Goal: Task Accomplishment & Management: Manage account settings

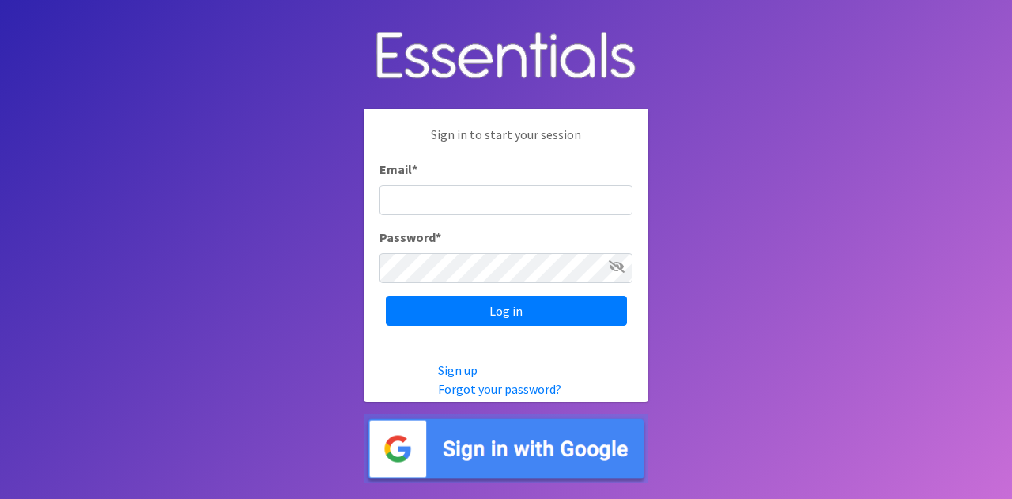
type input "diaperdepotnmore@gmail.com"
click at [614, 267] on icon at bounding box center [617, 266] width 16 height 13
click at [614, 267] on icon at bounding box center [617, 266] width 14 height 13
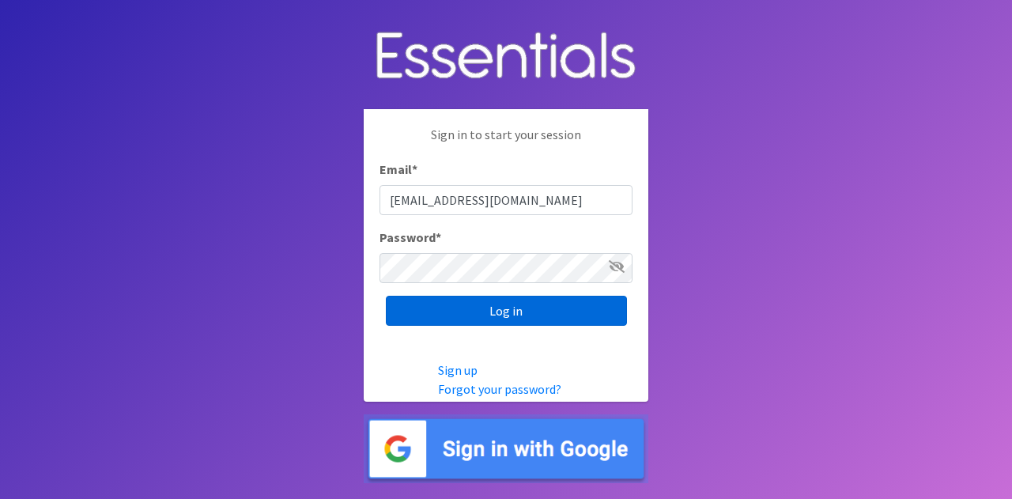
click at [561, 311] on input "Log in" at bounding box center [506, 311] width 241 height 30
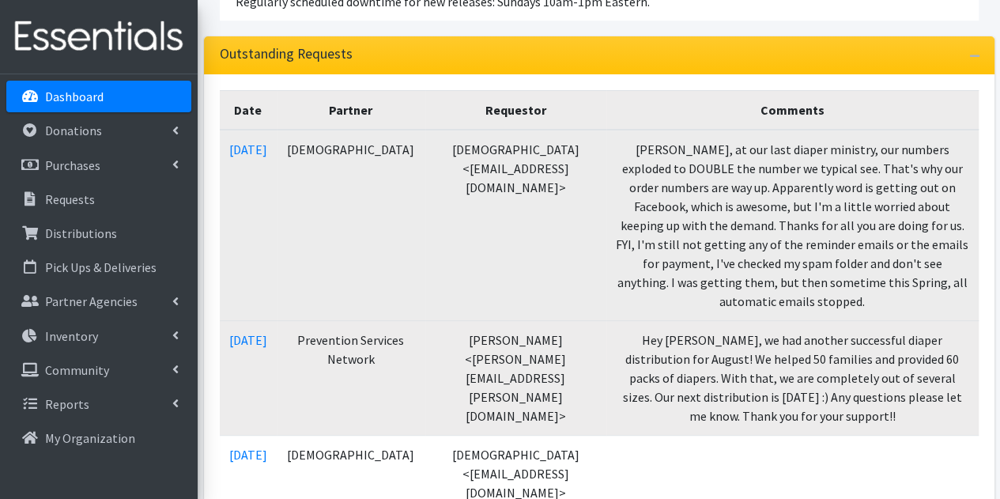
scroll to position [258, 0]
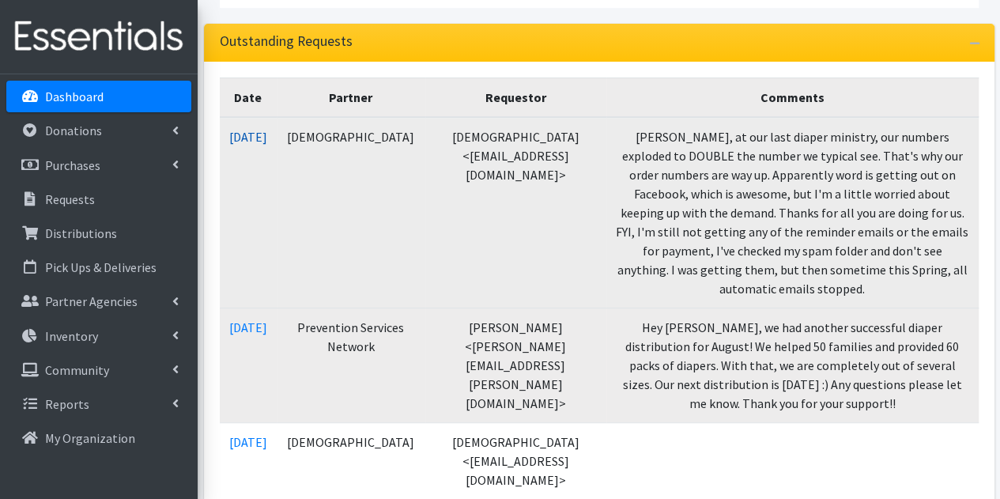
click at [251, 141] on link "[DATE]" at bounding box center [248, 137] width 38 height 16
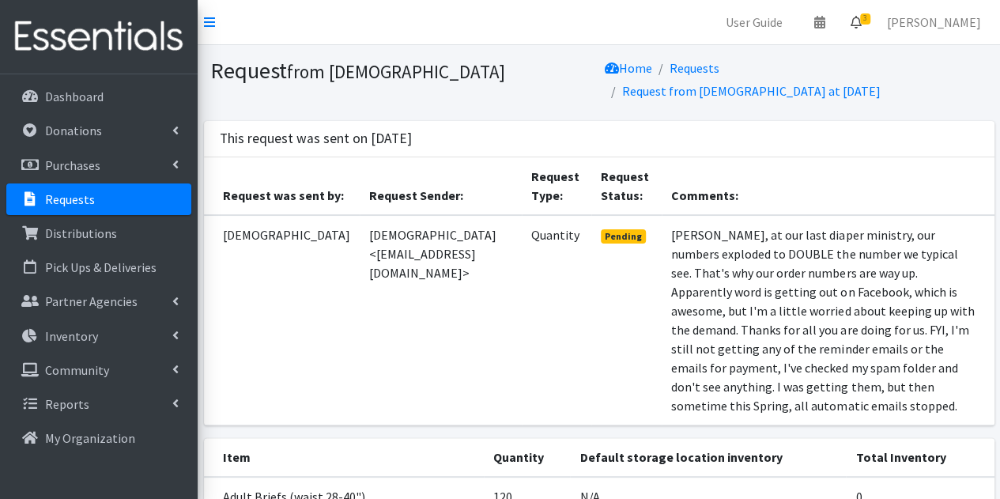
click at [861, 21] on icon at bounding box center [855, 22] width 11 height 13
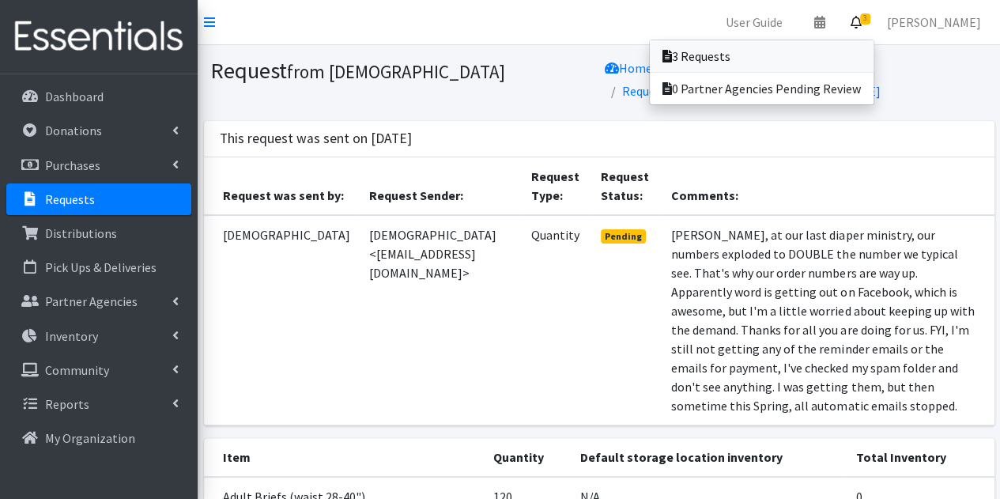
click at [775, 55] on link "3 Requests" at bounding box center [762, 56] width 224 height 32
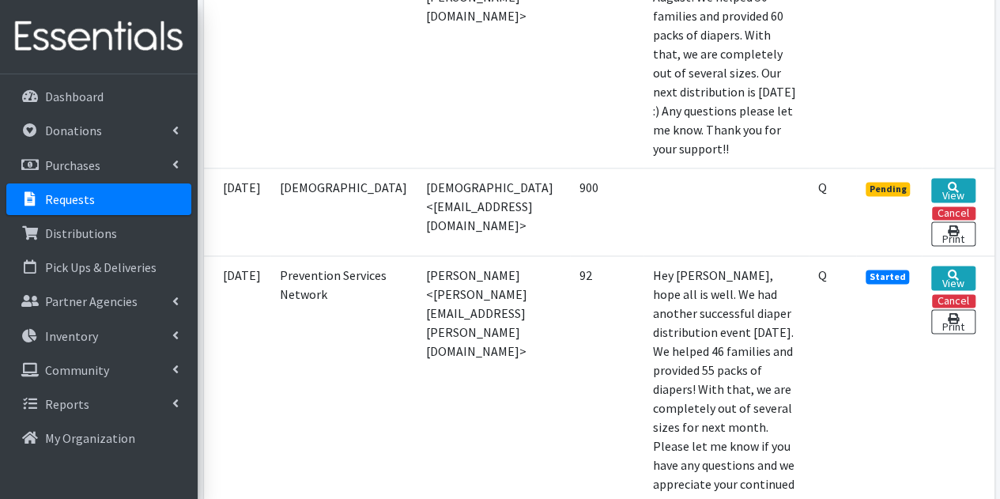
scroll to position [1014, 0]
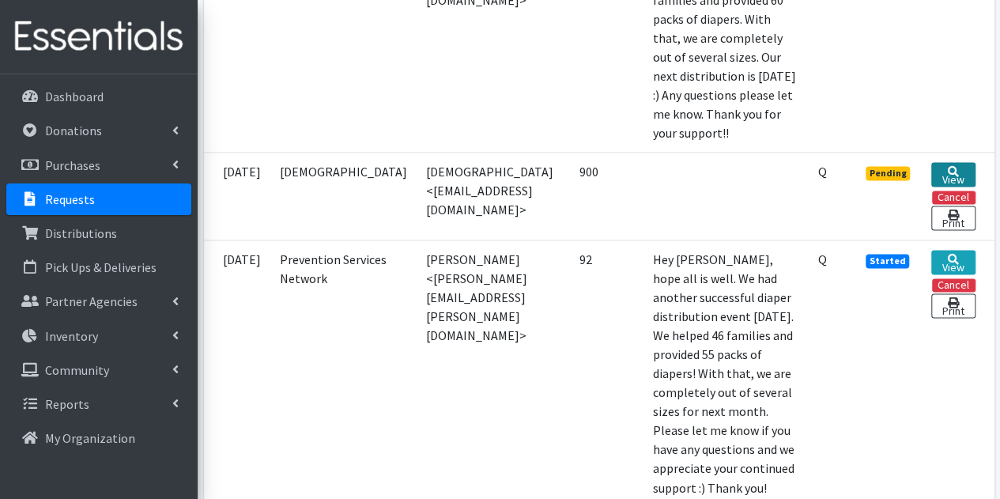
click at [941, 187] on link "View" at bounding box center [952, 174] width 43 height 25
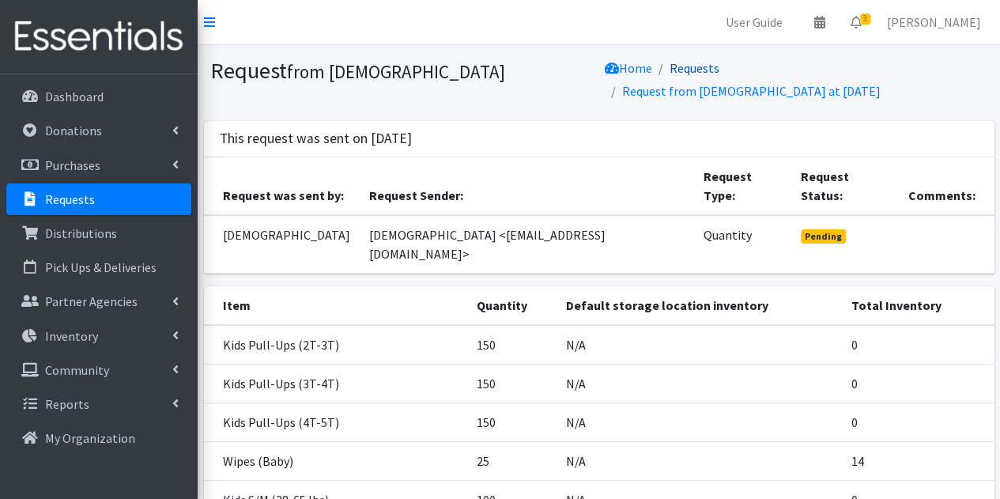
click at [705, 73] on link "Requests" at bounding box center [694, 68] width 50 height 16
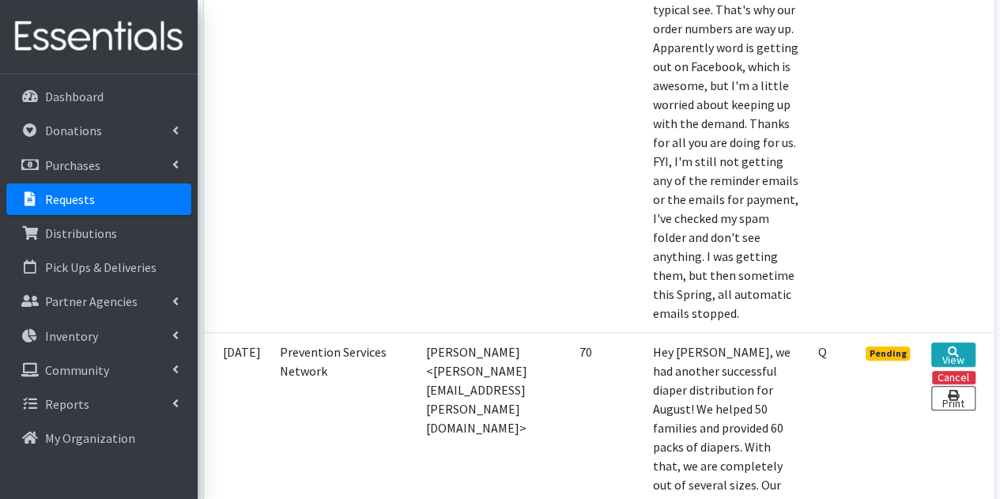
scroll to position [588, 0]
click at [895, 359] on span "Pending" at bounding box center [887, 352] width 45 height 14
click at [953, 365] on link "View" at bounding box center [952, 353] width 43 height 25
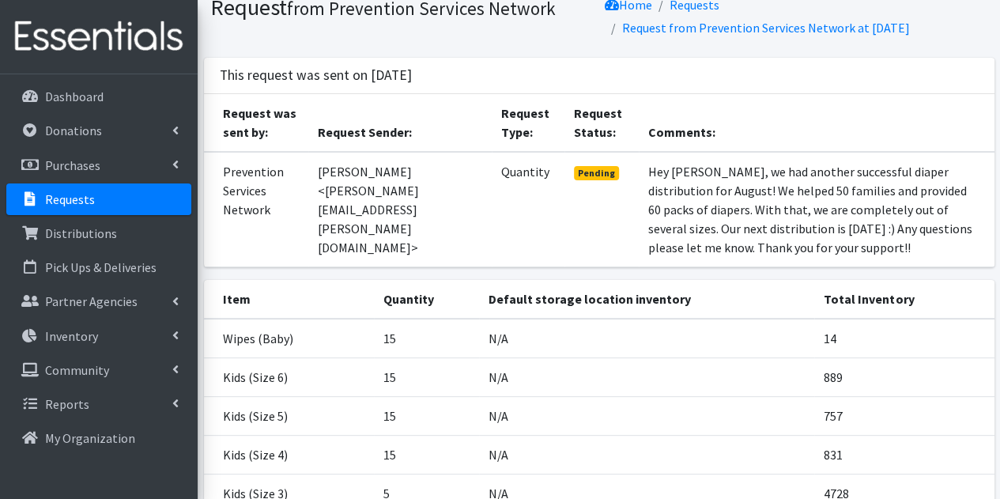
scroll to position [62, 0]
click at [707, 7] on link "Requests" at bounding box center [694, 6] width 50 height 16
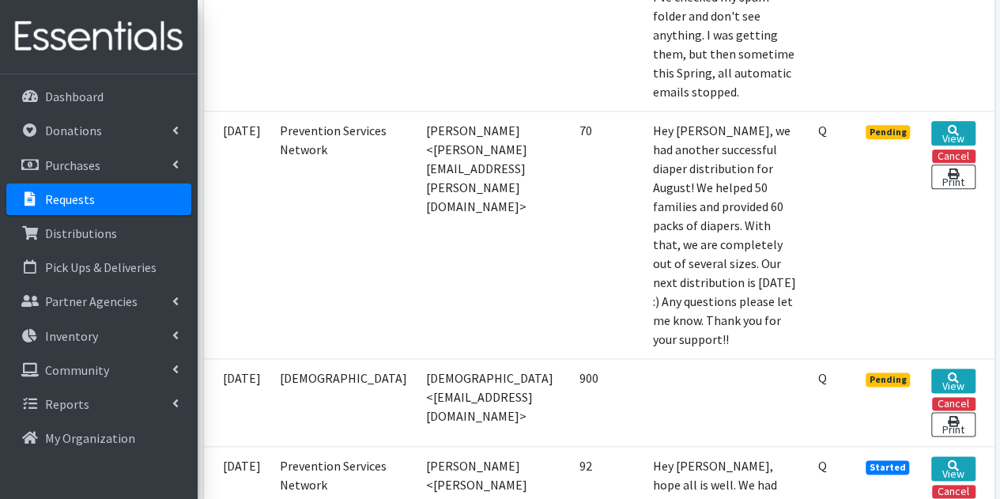
scroll to position [809, 0]
click at [956, 392] on link "View" at bounding box center [952, 380] width 43 height 25
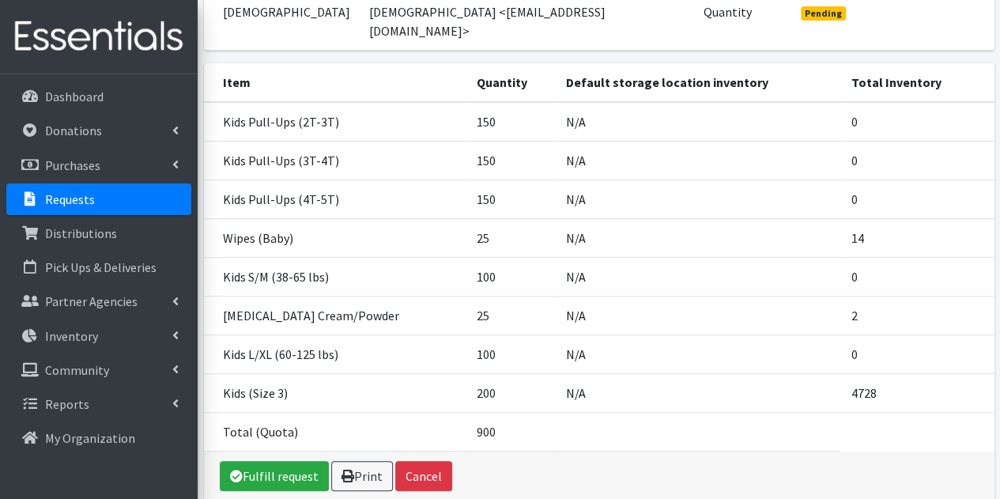
scroll to position [234, 0]
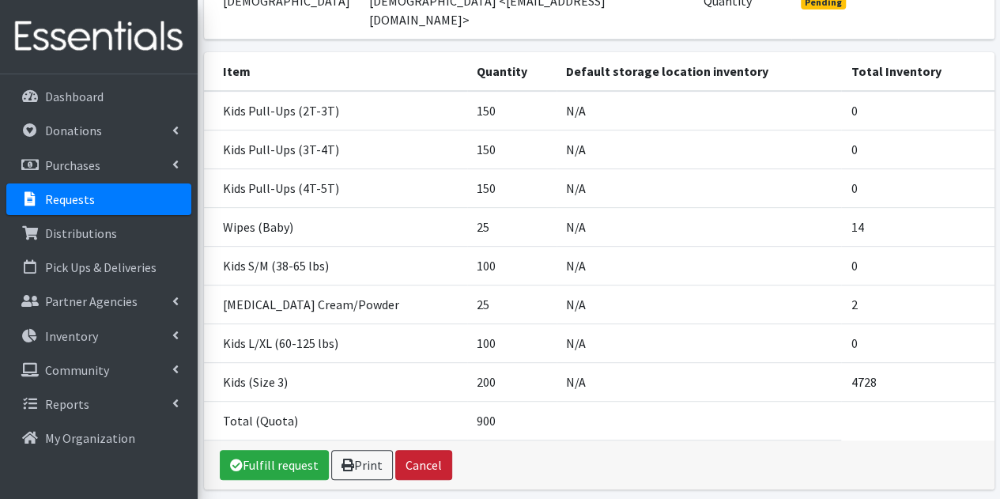
click at [415, 472] on button "Cancel" at bounding box center [423, 465] width 57 height 30
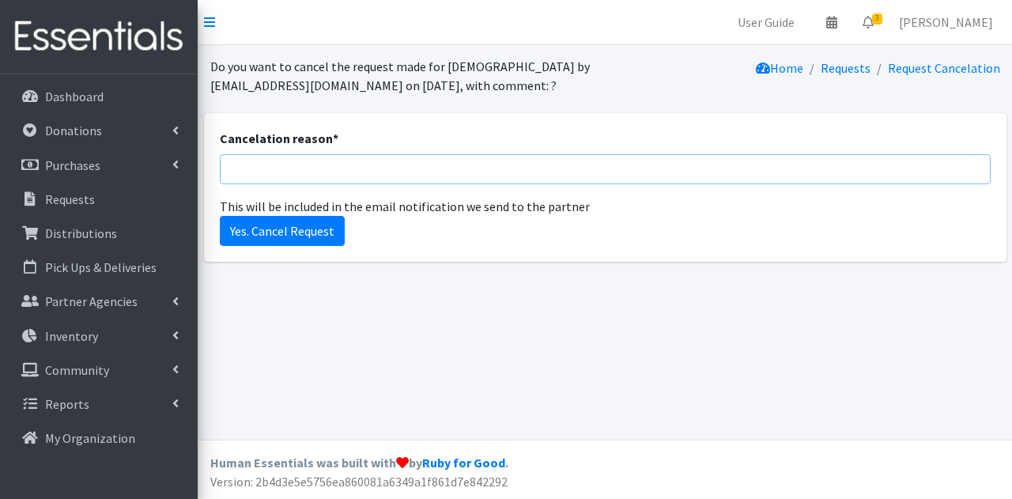
click at [750, 168] on input "Cancelation reason *" at bounding box center [605, 169] width 771 height 30
type input "Duplicate request."
click at [286, 225] on input "Yes. Cancel Request" at bounding box center [282, 231] width 125 height 30
